Goal: Navigation & Orientation: Find specific page/section

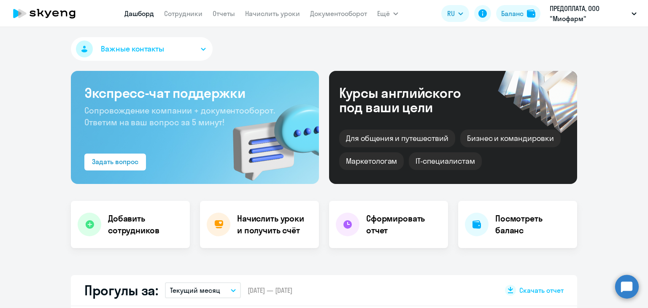
select select "30"
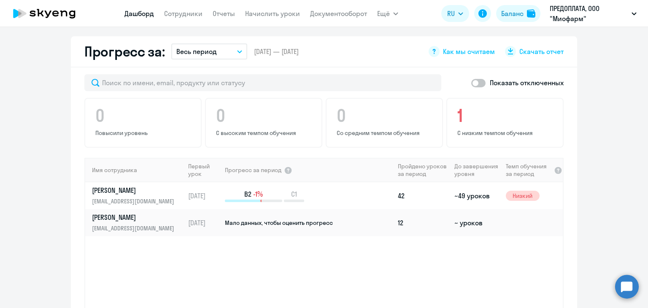
scroll to position [506, 0]
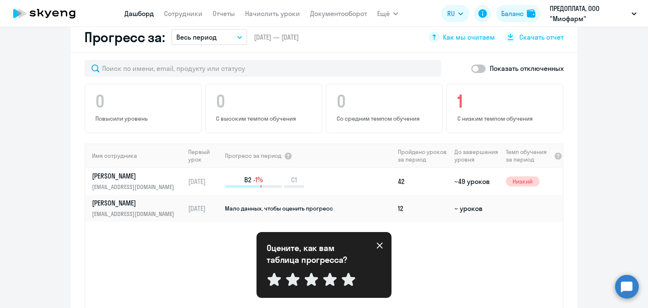
click at [206, 239] on div "Имя сотрудника Первый урок Прогресс за период Пройдено уроков за период До заве…" at bounding box center [323, 231] width 477 height 176
click at [151, 238] on div "Имя сотрудника Первый урок Прогресс за период Пройдено уроков за период До заве…" at bounding box center [323, 231] width 477 height 176
click at [563, 235] on div "Показать отключенных 0 Повысили уровень 0 С высоким темпом обучения 0 Со средни…" at bounding box center [324, 207] width 506 height 309
click at [377, 247] on icon at bounding box center [379, 245] width 7 height 7
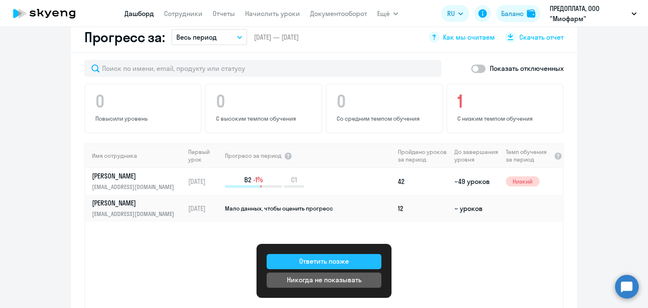
click at [344, 258] on div "Ответить позже" at bounding box center [324, 261] width 50 height 10
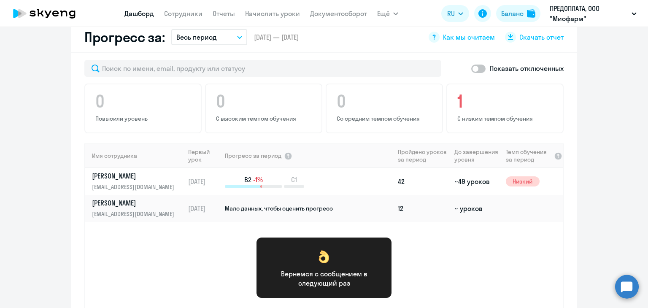
click at [442, 261] on div "Имя сотрудника Первый урок Прогресс за период Пройдено уроков за период До заве…" at bounding box center [323, 231] width 477 height 176
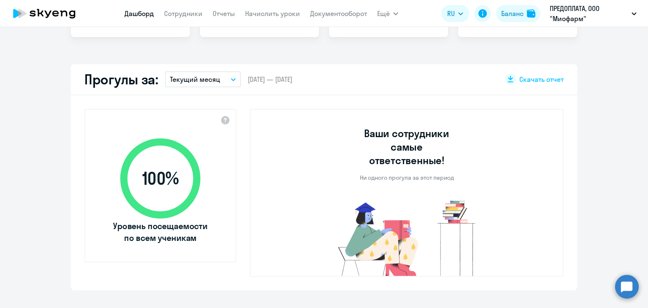
scroll to position [0, 0]
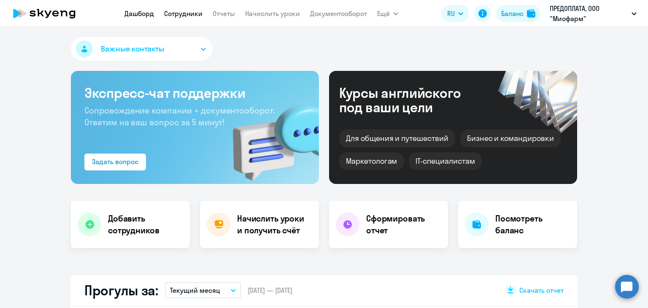
click at [187, 15] on link "Сотрудники" at bounding box center [183, 13] width 38 height 8
select select "30"
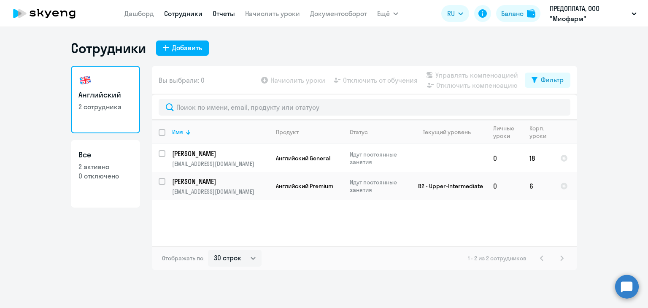
click at [223, 13] on link "Отчеты" at bounding box center [223, 13] width 22 height 8
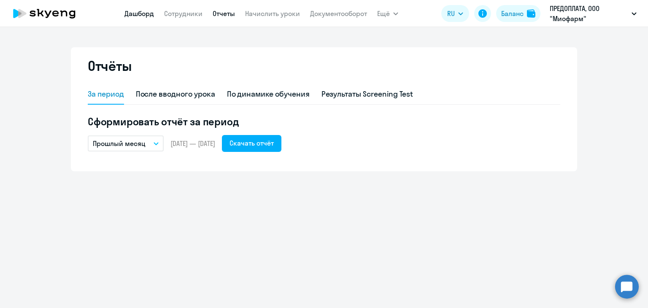
click at [142, 11] on link "Дашборд" at bounding box center [139, 13] width 30 height 8
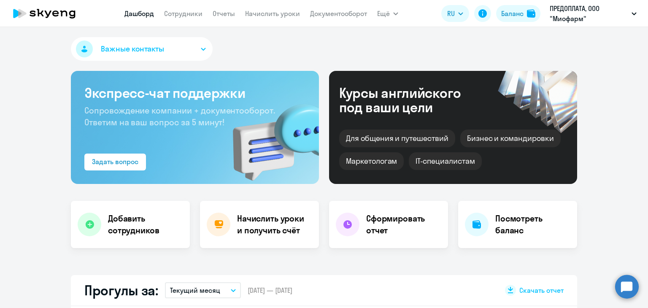
select select "30"
